Goal: Task Accomplishment & Management: Manage account settings

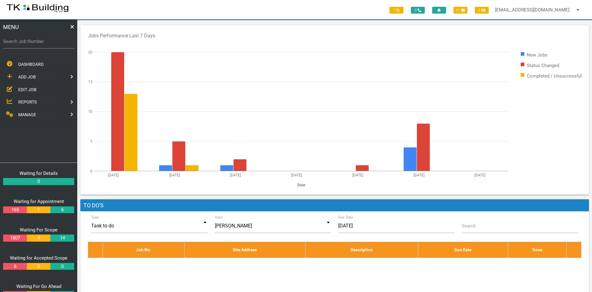
click at [25, 87] on span "EDIT JOB" at bounding box center [27, 89] width 18 height 5
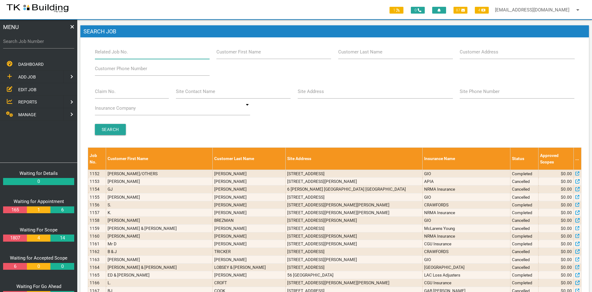
click at [154, 52] on input "Related Job No." at bounding box center [152, 52] width 115 height 14
type input "27957"
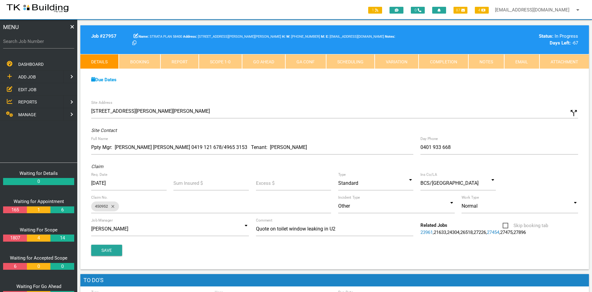
click at [335, 101] on div "Site Address [STREET_ADDRESS][PERSON_NAME] call_split Custom Address Street [GE…" at bounding box center [334, 183] width 508 height 173
click at [488, 62] on link "Notes" at bounding box center [486, 61] width 36 height 15
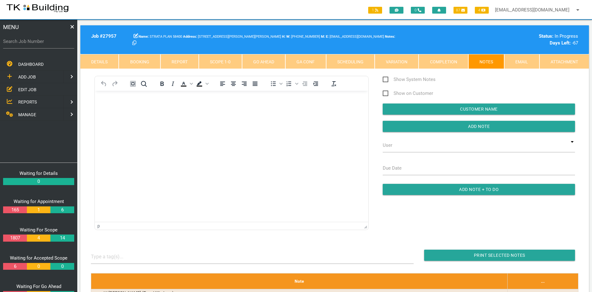
click at [212, 119] on html at bounding box center [231, 105] width 273 height 28
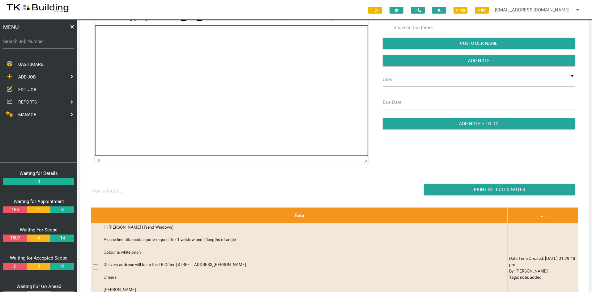
scroll to position [31, 0]
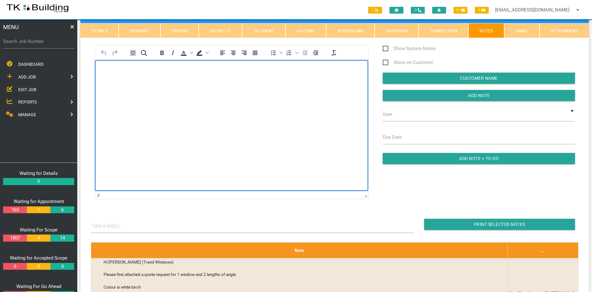
click at [228, 88] on html at bounding box center [231, 74] width 273 height 28
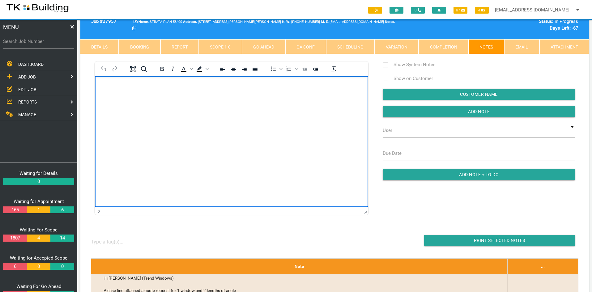
scroll to position [0, 0]
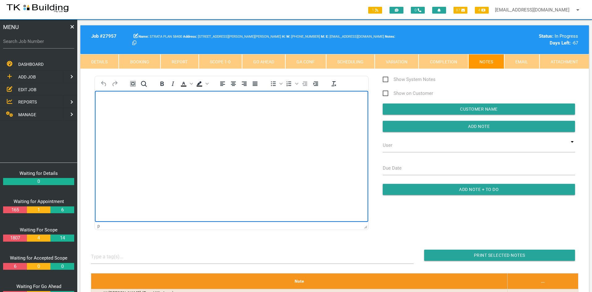
click at [227, 119] on html at bounding box center [231, 105] width 273 height 28
click at [233, 119] on html "Quote from Trend Windows for $1,080.00 Inc GST has been approved" at bounding box center [231, 105] width 273 height 28
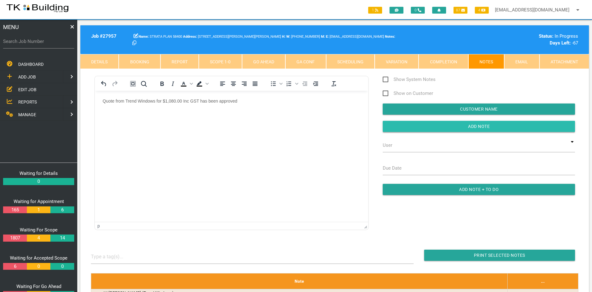
click at [480, 127] on input "button" at bounding box center [479, 126] width 192 height 11
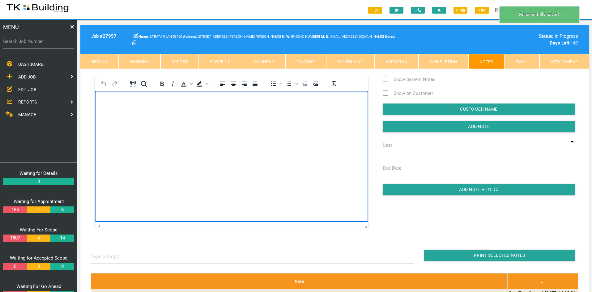
click at [263, 119] on html at bounding box center [231, 105] width 273 height 28
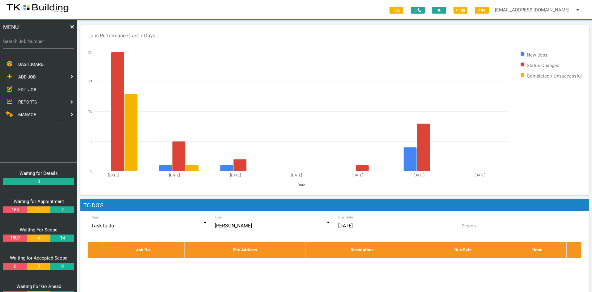
click at [23, 88] on span "EDIT JOB" at bounding box center [27, 89] width 18 height 5
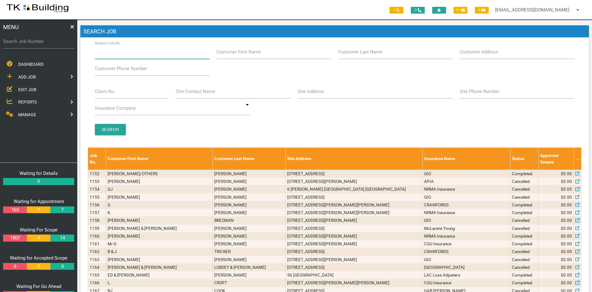
click at [130, 54] on input "Related Job No." at bounding box center [152, 52] width 115 height 14
type input "27747"
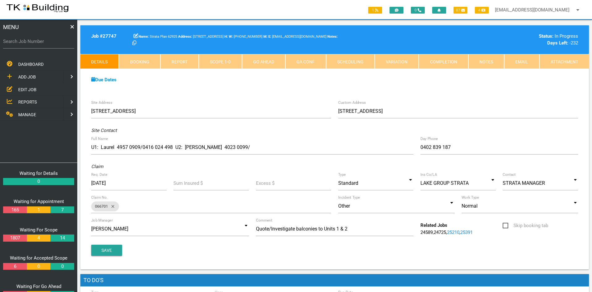
click at [467, 72] on div "Due Dates Waiting for Appointment From 19/11/2024 To 02/12/2024 Waiting For Sco…" at bounding box center [334, 83] width 508 height 28
click at [486, 61] on link "Notes" at bounding box center [486, 61] width 36 height 15
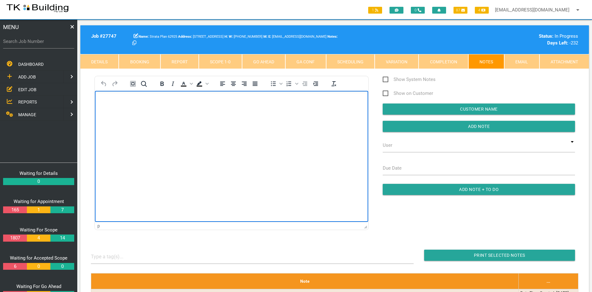
click at [221, 119] on html at bounding box center [231, 105] width 273 height 28
click at [199, 157] on html "Sharon Could you please phone Unit 1 and Unit 2 and let them know that we are s…" at bounding box center [231, 124] width 273 height 66
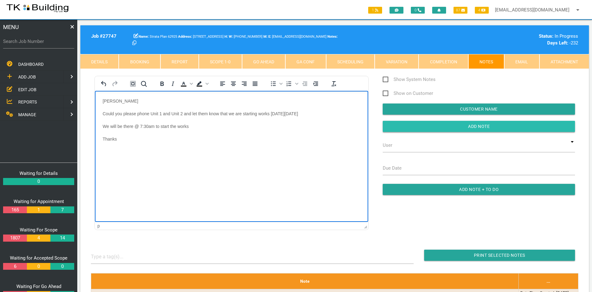
click at [472, 126] on input "Add Note" at bounding box center [479, 126] width 192 height 11
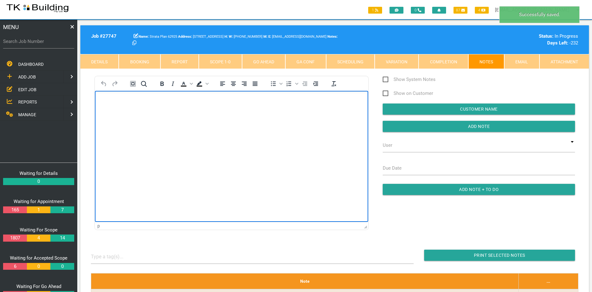
click at [285, 119] on html at bounding box center [231, 105] width 273 height 28
click at [235, 119] on html at bounding box center [231, 105] width 273 height 28
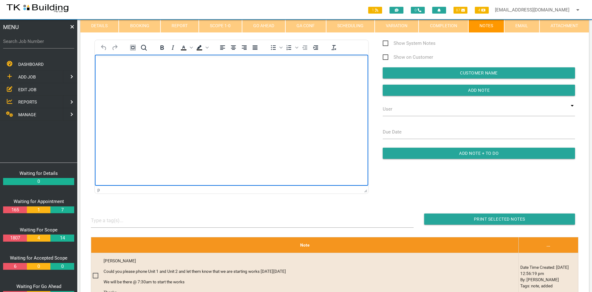
scroll to position [93, 0]
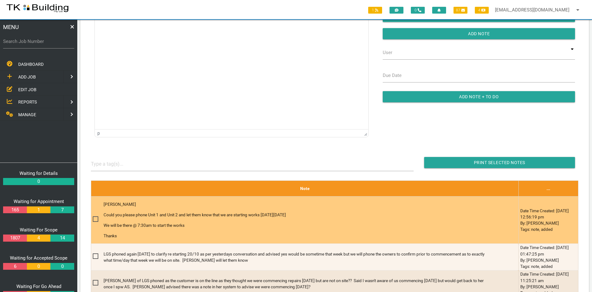
click at [97, 218] on span at bounding box center [98, 219] width 11 height 8
click at [97, 218] on input "checkbox" at bounding box center [95, 217] width 4 height 4
checkbox input "true"
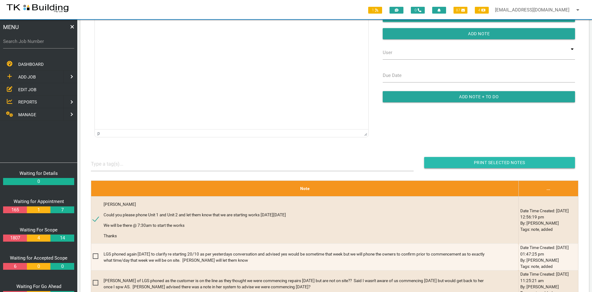
click at [497, 162] on input "Print Selected Notes" at bounding box center [499, 162] width 151 height 11
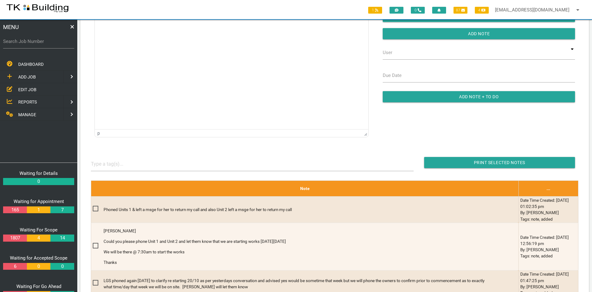
click at [28, 89] on span "EDIT JOB" at bounding box center [27, 89] width 18 height 5
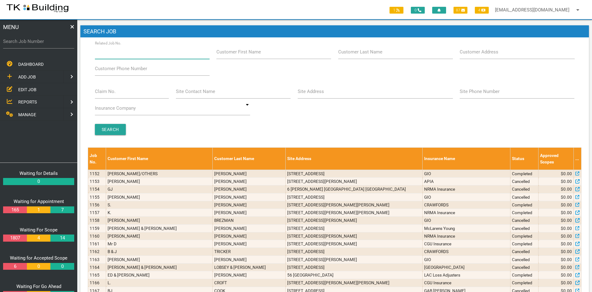
click at [137, 53] on input "Related Job No." at bounding box center [152, 52] width 115 height 14
type input "28167"
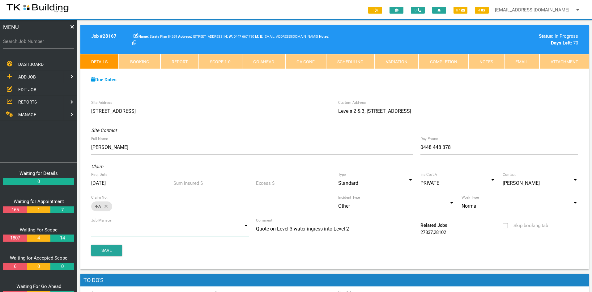
click at [237, 228] on input at bounding box center [170, 229] width 158 height 14
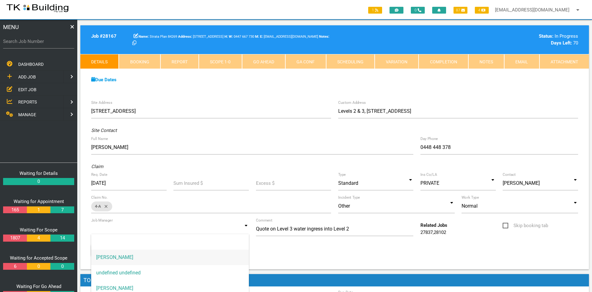
scroll to position [15, 0]
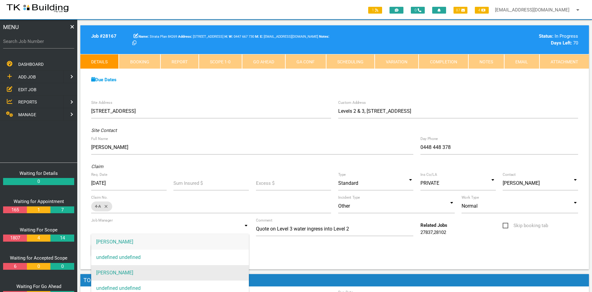
click at [143, 270] on span "[PERSON_NAME]" at bounding box center [170, 272] width 158 height 15
type input "[PERSON_NAME]"
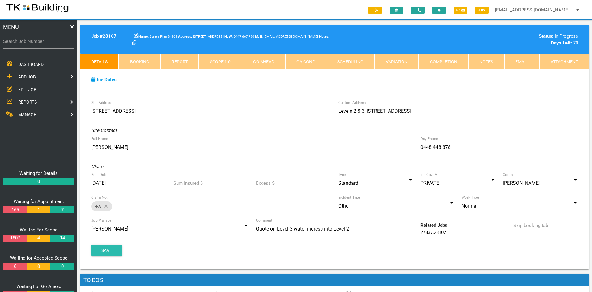
click at [106, 251] on button "Save" at bounding box center [106, 250] width 31 height 11
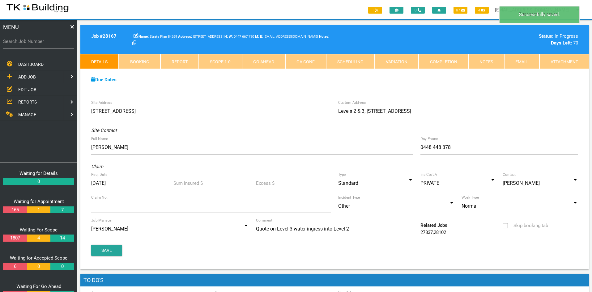
click at [278, 88] on div "Due Dates Waiting for Appointment From 17/09/2025 To 30/09/2025 Waiting For Sco…" at bounding box center [334, 83] width 508 height 28
click at [478, 77] on div "Due Dates" at bounding box center [334, 79] width 493 height 7
click at [488, 54] on link "Notes" at bounding box center [486, 61] width 36 height 15
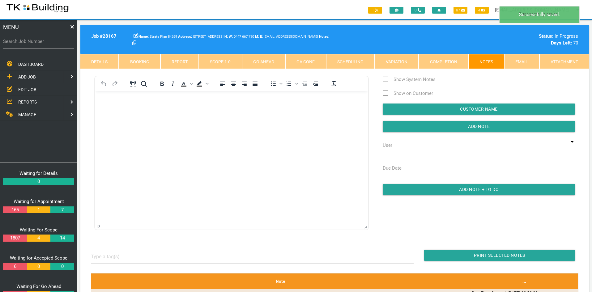
scroll to position [0, 0]
click at [220, 60] on link "Scope 1 - 0" at bounding box center [220, 61] width 43 height 15
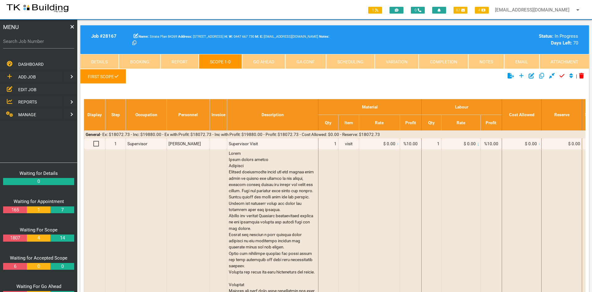
click at [106, 59] on link "Details" at bounding box center [99, 61] width 38 height 15
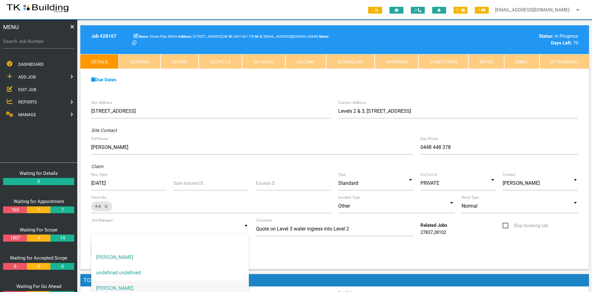
click at [234, 231] on input at bounding box center [170, 229] width 158 height 14
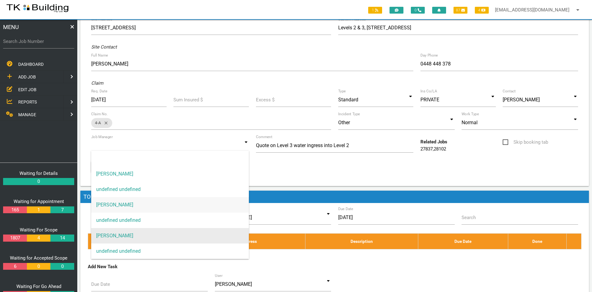
scroll to position [93, 0]
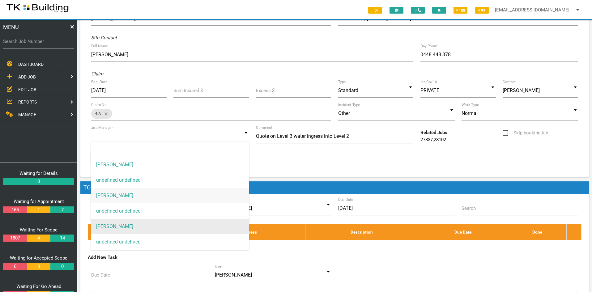
click at [144, 226] on span "[PERSON_NAME]" at bounding box center [170, 226] width 158 height 15
type input "[PERSON_NAME]"
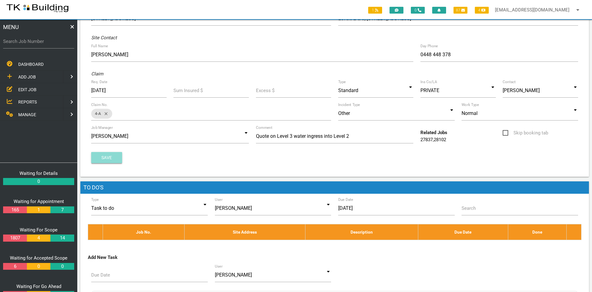
click at [106, 154] on button "Save" at bounding box center [106, 157] width 31 height 11
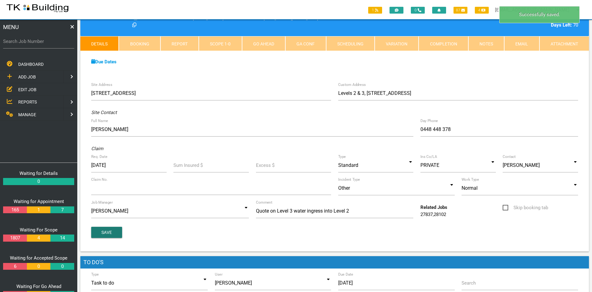
scroll to position [0, 0]
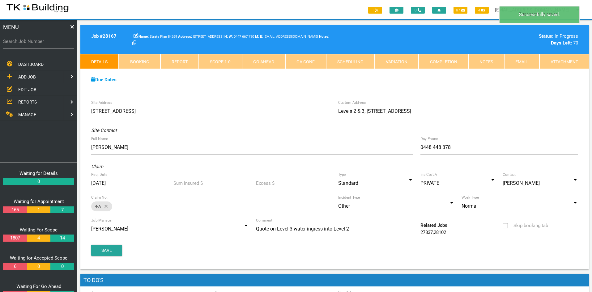
click at [491, 87] on div "Due Dates Waiting for Appointment From 17/09/2025 To 30/09/2025 Waiting For Sco…" at bounding box center [334, 83] width 508 height 28
click at [488, 64] on link "Notes" at bounding box center [486, 61] width 36 height 15
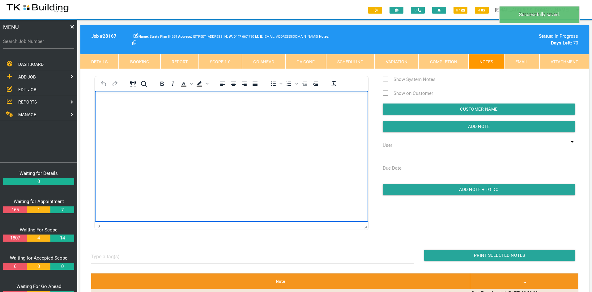
click at [260, 119] on html at bounding box center [231, 105] width 273 height 28
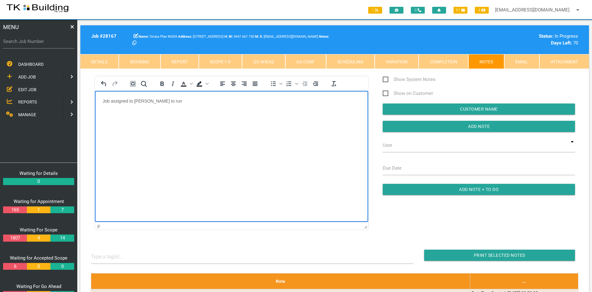
click at [255, 119] on html "Job assigned to Andrew Preston to run" at bounding box center [231, 105] width 273 height 28
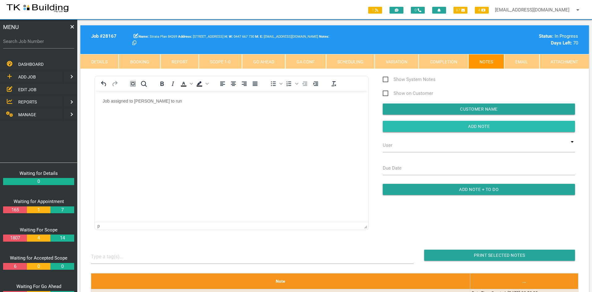
click at [481, 125] on input "button" at bounding box center [479, 126] width 192 height 11
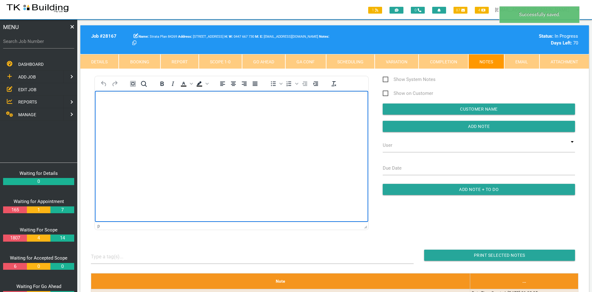
click at [265, 119] on html at bounding box center [231, 105] width 273 height 28
click at [256, 119] on html at bounding box center [231, 105] width 273 height 28
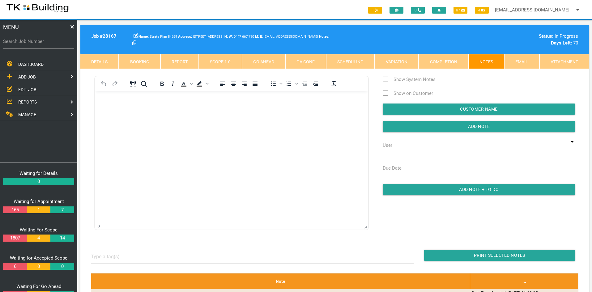
click at [221, 60] on link "Scope 1 - 0" at bounding box center [220, 61] width 43 height 15
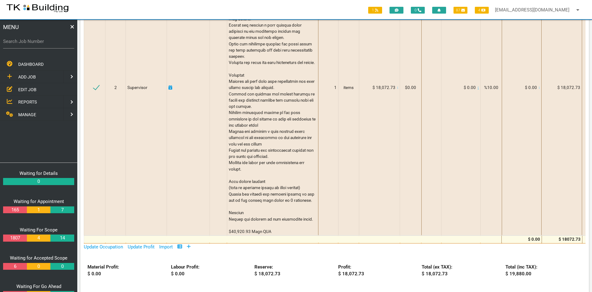
scroll to position [185, 0]
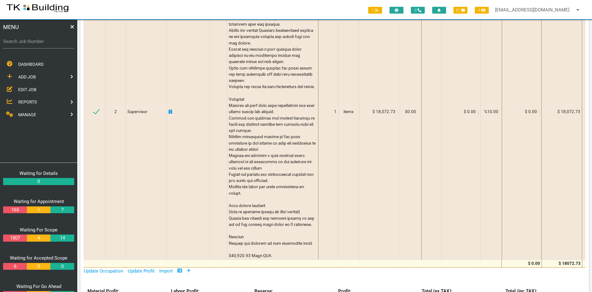
click at [26, 88] on span "EDIT JOB" at bounding box center [27, 89] width 18 height 5
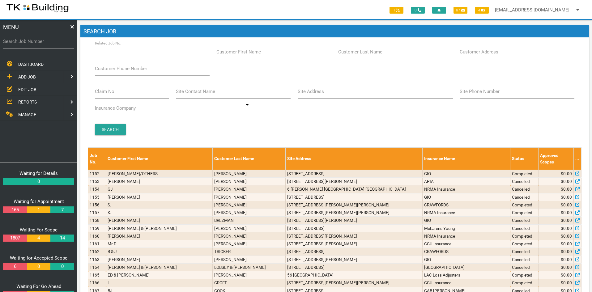
click at [140, 55] on input "Related Job No." at bounding box center [152, 52] width 115 height 14
type input "27988"
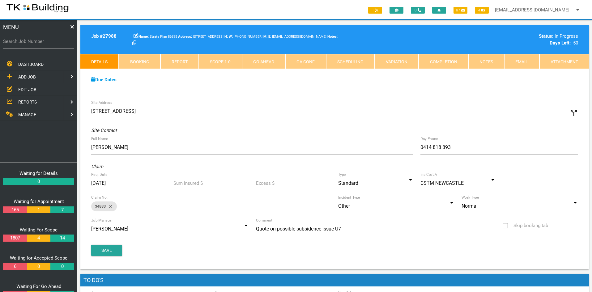
click at [267, 95] on div "Due Dates Waiting for Appointment From 20/05/2025 To 02/06/2025 Waiting For Sco…" at bounding box center [334, 83] width 508 height 28
click at [471, 64] on link "Notes" at bounding box center [486, 61] width 36 height 15
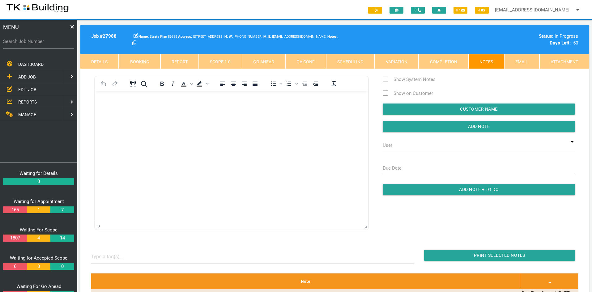
click at [23, 88] on span "EDIT JOB" at bounding box center [27, 89] width 18 height 5
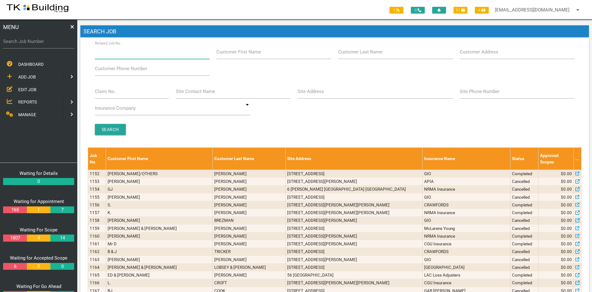
click at [138, 55] on input "Related Job No." at bounding box center [152, 52] width 115 height 14
type input "27859"
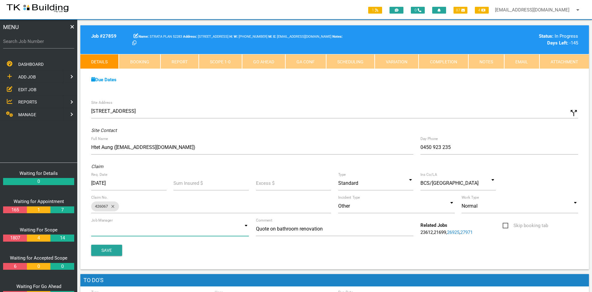
click at [231, 227] on input at bounding box center [170, 229] width 158 height 14
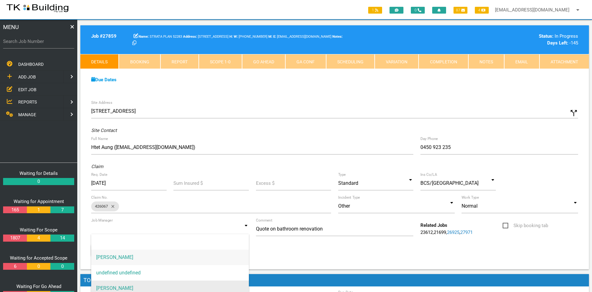
click at [123, 288] on span "[PERSON_NAME]" at bounding box center [170, 288] width 158 height 15
type input "[PERSON_NAME]"
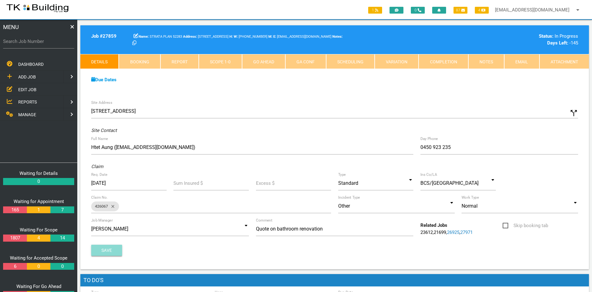
click at [104, 249] on button "Save" at bounding box center [106, 250] width 31 height 11
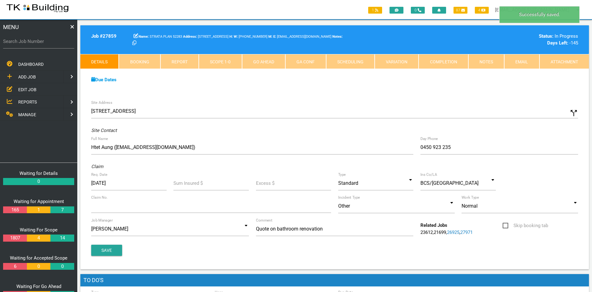
click at [383, 91] on div "Due Dates Waiting for Appointment From 14/02/2025 To 27/02/2025 Waiting For Sco…" at bounding box center [334, 83] width 508 height 28
click at [477, 65] on link "Notes" at bounding box center [486, 61] width 36 height 15
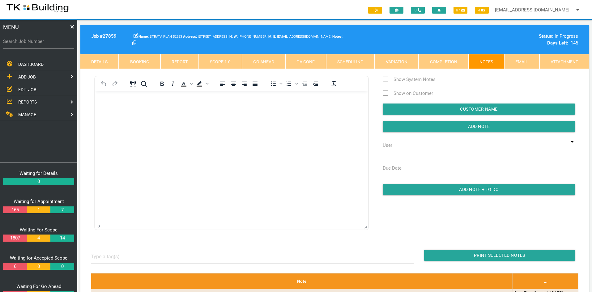
click at [219, 62] on link "Scope 1 - 0" at bounding box center [220, 61] width 43 height 15
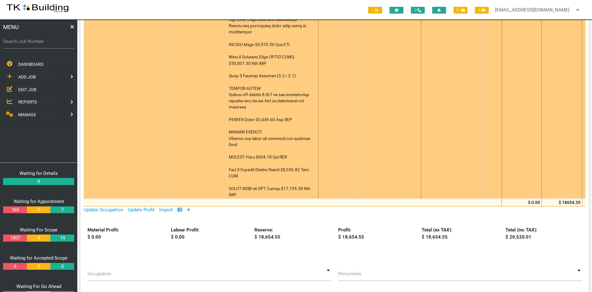
scroll to position [402, 0]
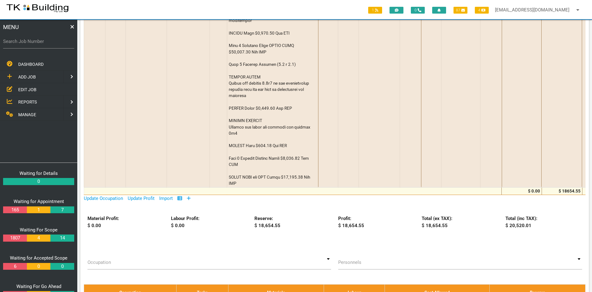
click at [20, 88] on span "EDIT JOB" at bounding box center [27, 89] width 18 height 5
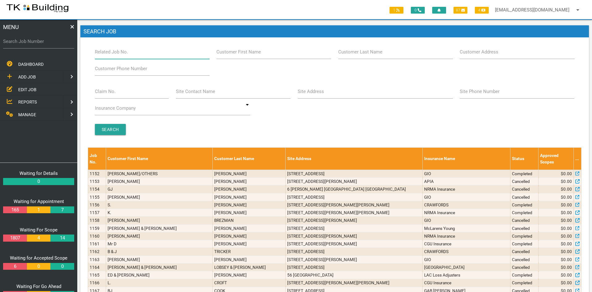
click at [135, 55] on input "Related Job No." at bounding box center [152, 52] width 115 height 14
type input "27751"
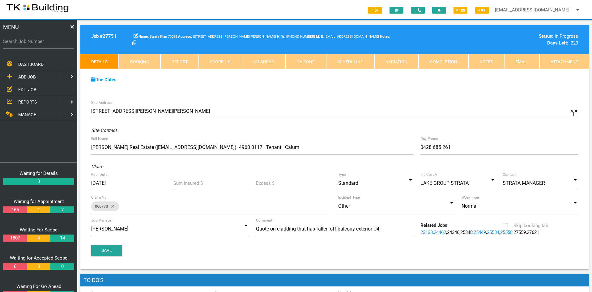
click at [260, 100] on div "Site Address 4/69-73 Lindsay St, Hamilton NSW 2303, Australia call_split Custom…" at bounding box center [334, 183] width 508 height 173
click at [484, 63] on link "Notes" at bounding box center [486, 61] width 36 height 15
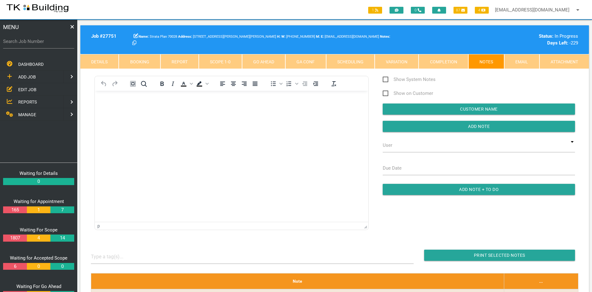
click at [203, 119] on html at bounding box center [231, 105] width 273 height 28
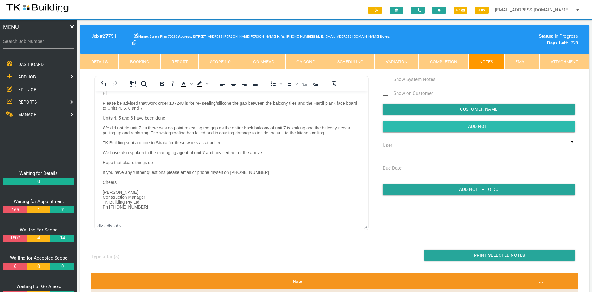
click at [481, 121] on input "button" at bounding box center [479, 126] width 192 height 11
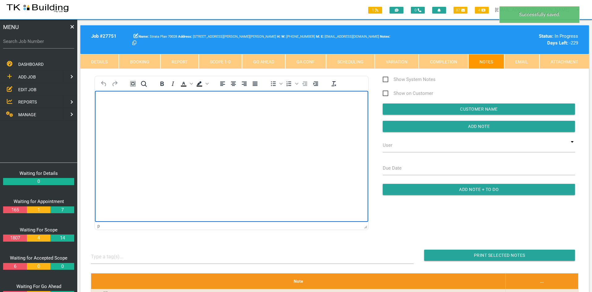
click at [298, 119] on html at bounding box center [231, 105] width 273 height 28
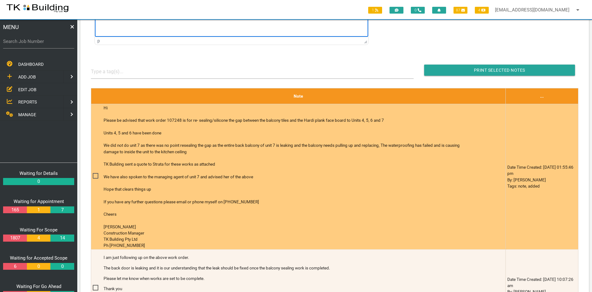
scroll to position [185, 0]
click at [97, 175] on span at bounding box center [98, 176] width 11 height 8
click at [97, 175] on input "checkbox" at bounding box center [95, 174] width 4 height 4
checkbox input "true"
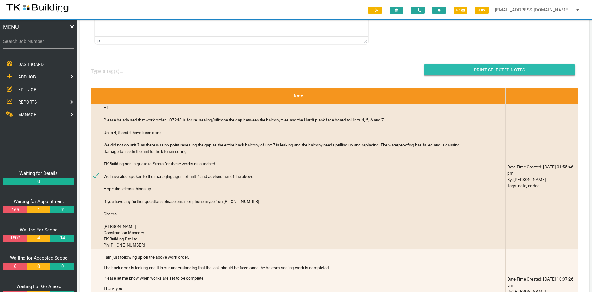
click at [493, 68] on input "Print Selected Notes" at bounding box center [499, 69] width 151 height 11
click at [499, 66] on input "Print Selected Notes" at bounding box center [499, 69] width 151 height 11
click at [25, 89] on span "EDIT JOB" at bounding box center [27, 89] width 18 height 5
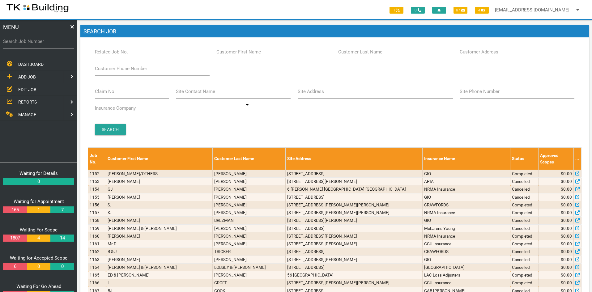
click at [164, 54] on input "Related Job No." at bounding box center [152, 52] width 115 height 14
type input "28059"
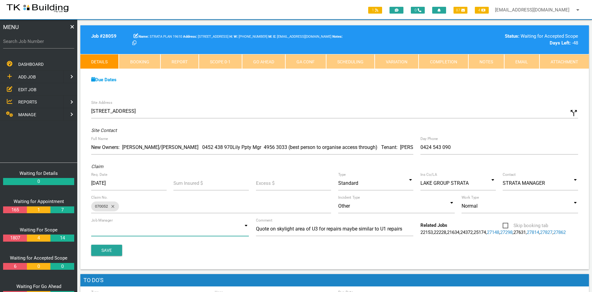
click at [228, 229] on input at bounding box center [170, 229] width 158 height 14
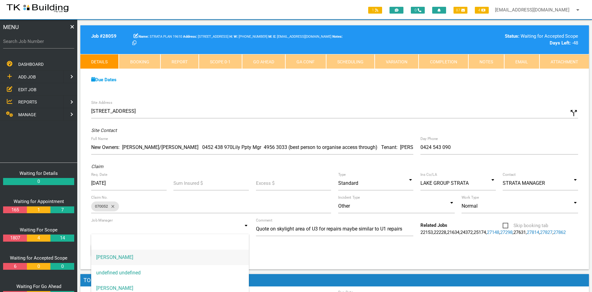
scroll to position [15, 0]
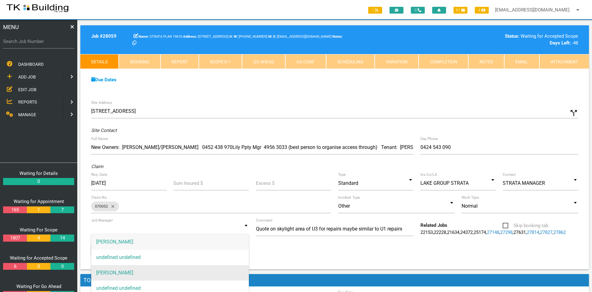
click at [127, 270] on span "[PERSON_NAME]" at bounding box center [170, 272] width 158 height 15
type input "[PERSON_NAME]"
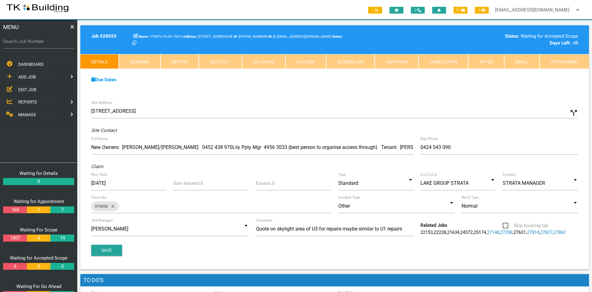
click at [144, 255] on div "Site Address 3/37 Kitchener Parade, The Hill NSW 2300, Australia call_split Cus…" at bounding box center [334, 183] width 508 height 173
click at [109, 256] on button "Save" at bounding box center [106, 250] width 31 height 11
click at [321, 82] on div "Due Dates" at bounding box center [334, 79] width 493 height 7
click at [484, 60] on link "Notes" at bounding box center [486, 61] width 36 height 15
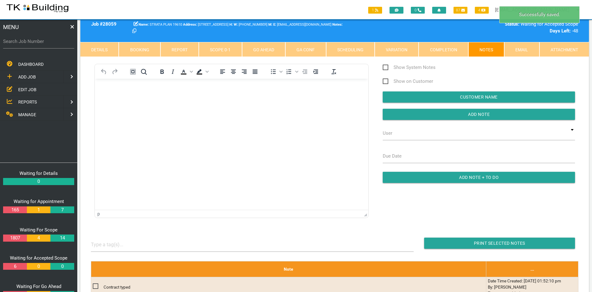
scroll to position [0, 0]
click at [251, 107] on html at bounding box center [231, 93] width 273 height 28
click at [26, 90] on span "EDIT JOB" at bounding box center [27, 89] width 18 height 5
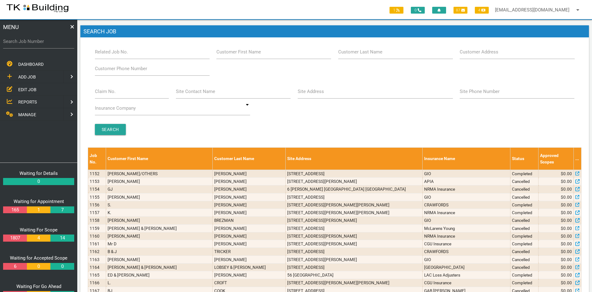
click at [422, 117] on div "Claim No. Site Contact Name Site Address Site Phone Number Insurance Company AA…" at bounding box center [334, 100] width 487 height 33
click at [21, 87] on span "EDIT JOB" at bounding box center [27, 89] width 18 height 5
click at [137, 53] on input "Related Job No." at bounding box center [152, 52] width 115 height 14
type input "27862"
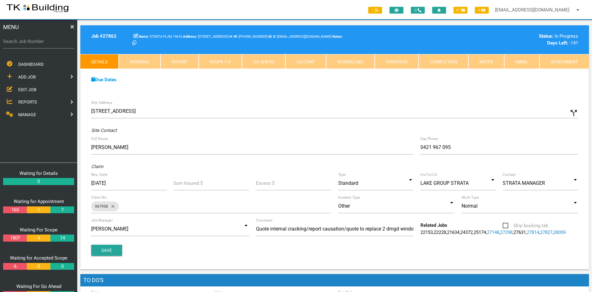
click at [280, 82] on div "Due Dates" at bounding box center [334, 79] width 493 height 7
click at [240, 229] on input at bounding box center [170, 229] width 158 height 14
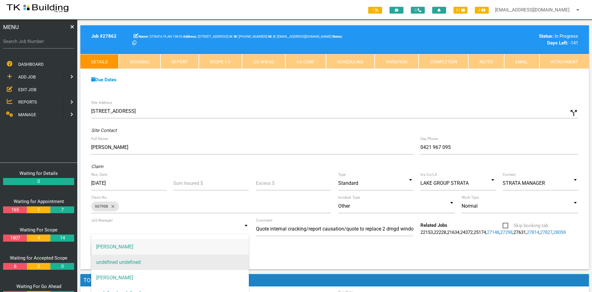
scroll to position [15, 0]
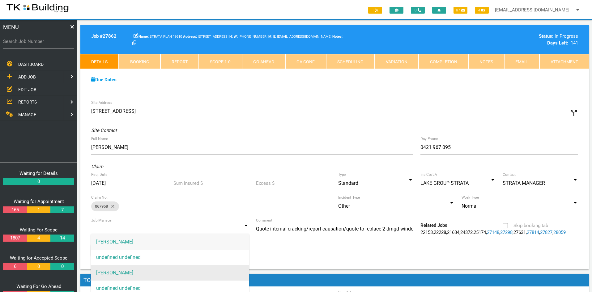
click at [115, 272] on span "[PERSON_NAME]" at bounding box center [170, 272] width 158 height 15
type input "[PERSON_NAME]"
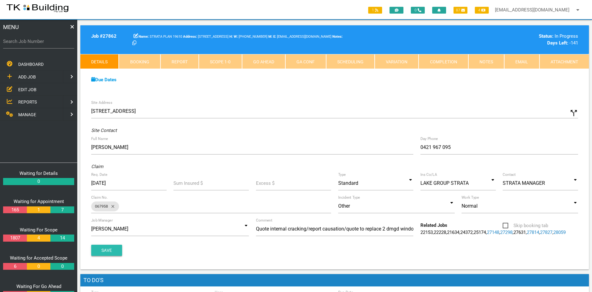
click at [103, 256] on button "Save" at bounding box center [106, 250] width 31 height 11
click at [247, 97] on div "Site Address 1/37 Kitchener Parade, The Hill NSW 2300, Australia call_split Cus…" at bounding box center [334, 183] width 508 height 173
click at [483, 62] on link "Notes" at bounding box center [486, 61] width 36 height 15
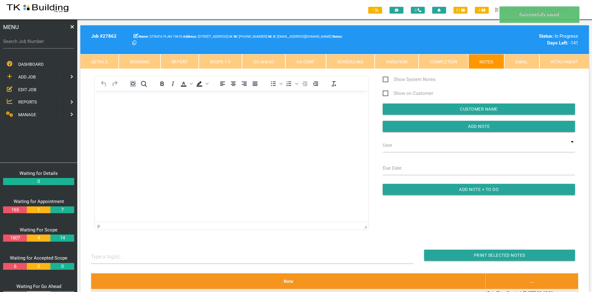
scroll to position [0, 0]
click at [201, 119] on html at bounding box center [231, 105] width 273 height 28
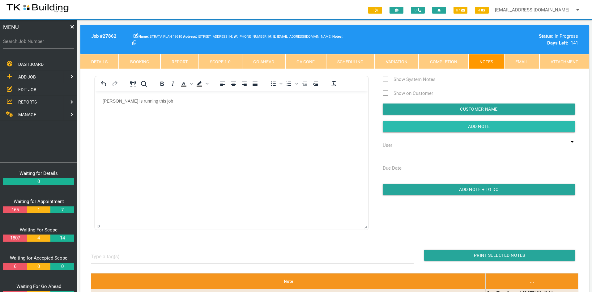
click at [488, 125] on input "button" at bounding box center [479, 126] width 192 height 11
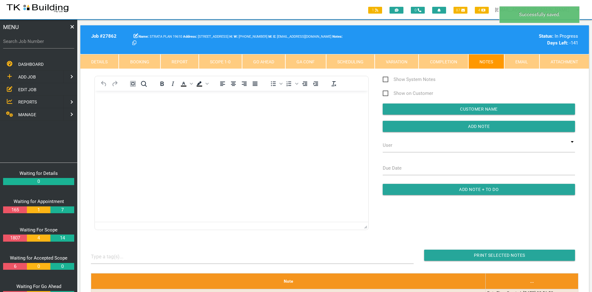
click at [266, 119] on html at bounding box center [231, 105] width 273 height 28
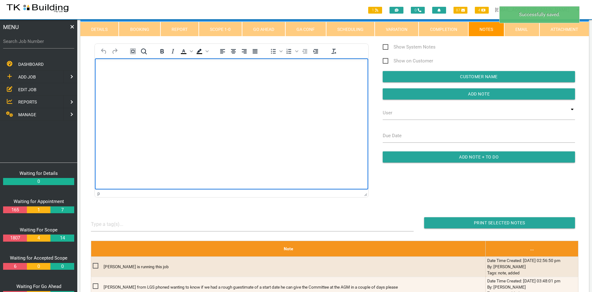
scroll to position [31, 0]
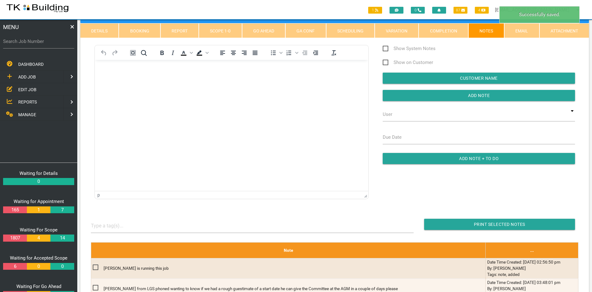
click at [214, 33] on link "Scope 1 - 0" at bounding box center [220, 30] width 43 height 15
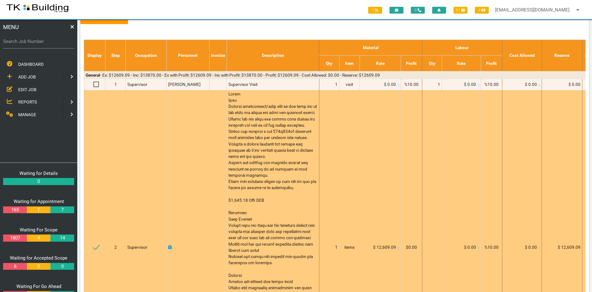
scroll to position [0, 0]
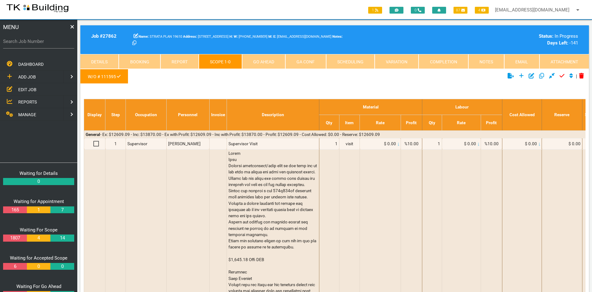
click at [271, 76] on ul "W/O # 111595" at bounding box center [249, 77] width 339 height 17
click at [29, 88] on span "EDIT JOB" at bounding box center [27, 89] width 18 height 5
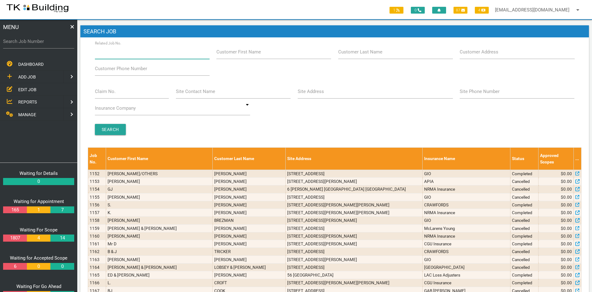
click at [144, 54] on input "Related Job No." at bounding box center [152, 52] width 115 height 14
type input "27862"
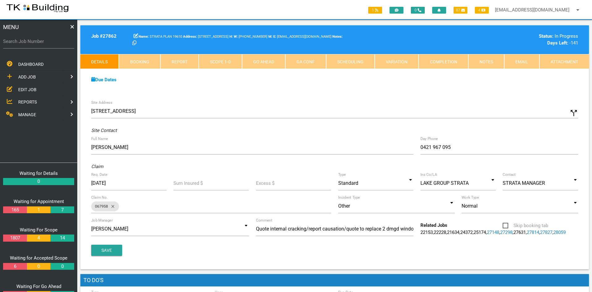
click at [354, 95] on div "Due Dates Waiting for Appointment From 18/02/2025 To 03/03/2025 Waiting For Sco…" at bounding box center [334, 83] width 508 height 28
click at [481, 62] on link "Notes" at bounding box center [486, 61] width 36 height 15
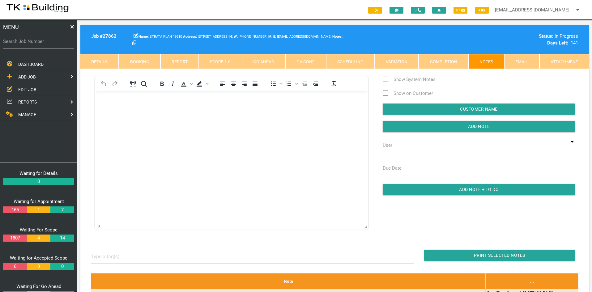
click at [174, 119] on html at bounding box center [231, 105] width 273 height 28
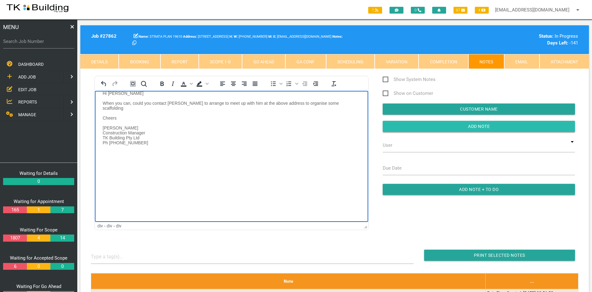
click at [479, 123] on input "Add Note" at bounding box center [479, 126] width 192 height 11
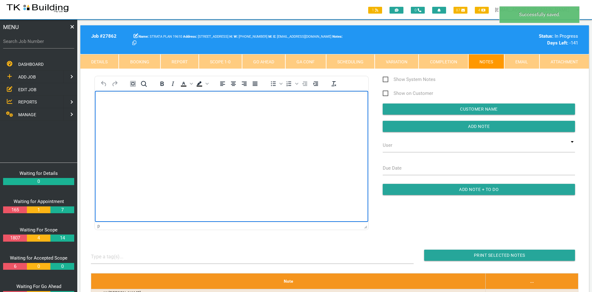
click at [297, 119] on html at bounding box center [231, 105] width 273 height 28
click at [231, 119] on html at bounding box center [231, 105] width 273 height 28
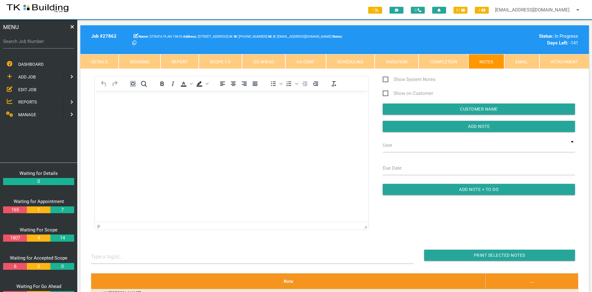
click at [224, 62] on link "Scope 1 - 0" at bounding box center [220, 61] width 43 height 15
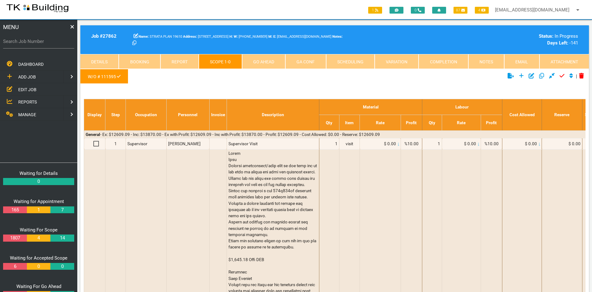
click at [480, 63] on link "Notes" at bounding box center [486, 61] width 36 height 15
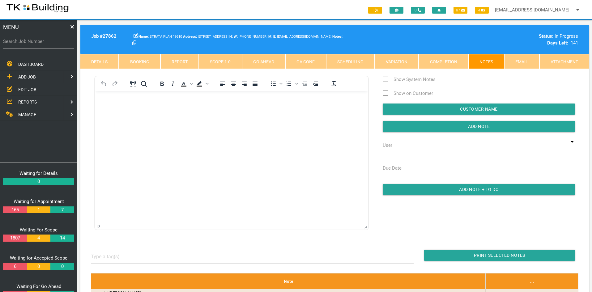
click at [24, 88] on span "EDIT JOB" at bounding box center [27, 89] width 18 height 5
